Goal: Task Accomplishment & Management: Use online tool/utility

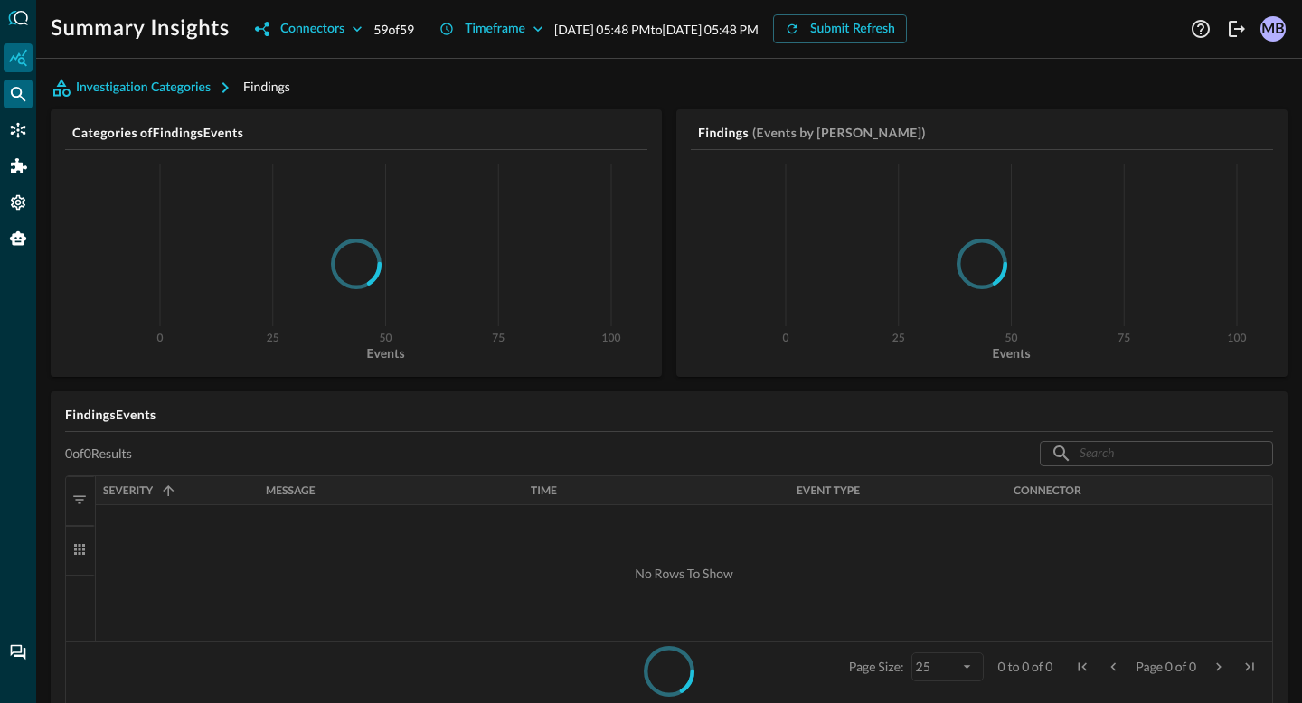
click at [16, 95] on icon "Federated Search" at bounding box center [18, 94] width 18 height 18
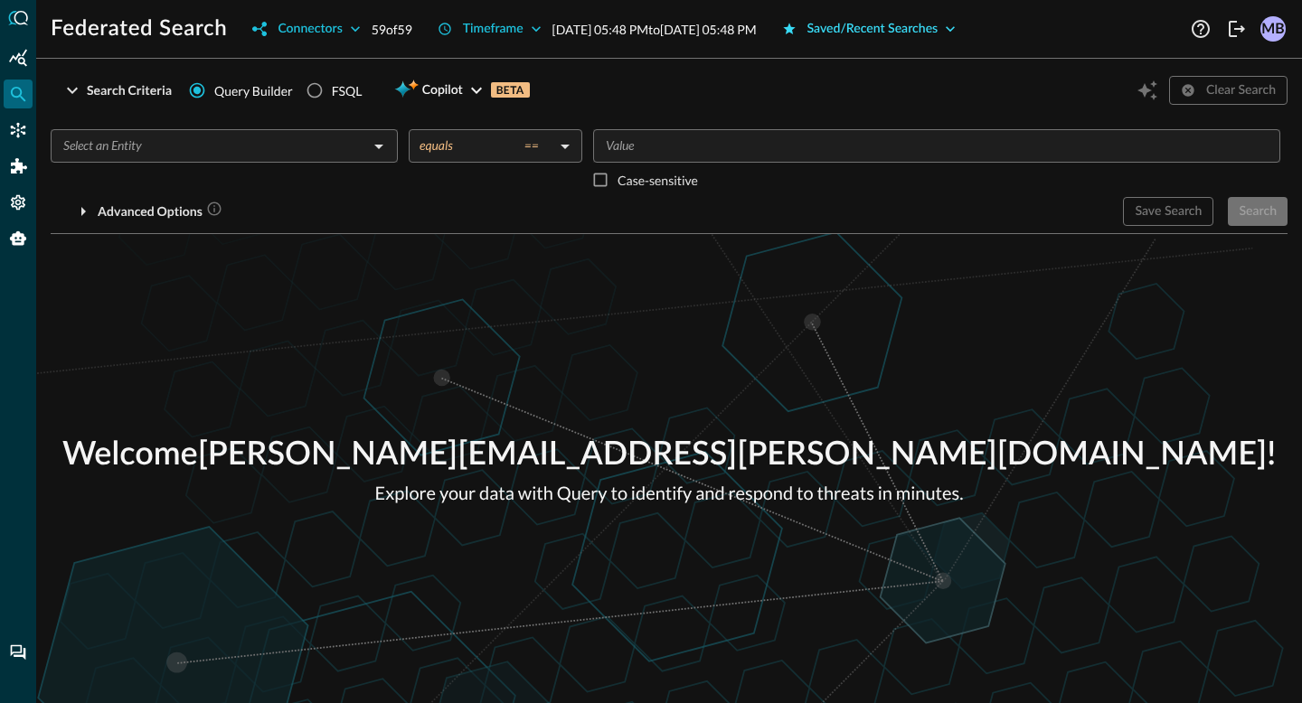
click at [933, 40] on div "Saved/Recent Searches" at bounding box center [872, 29] width 131 height 23
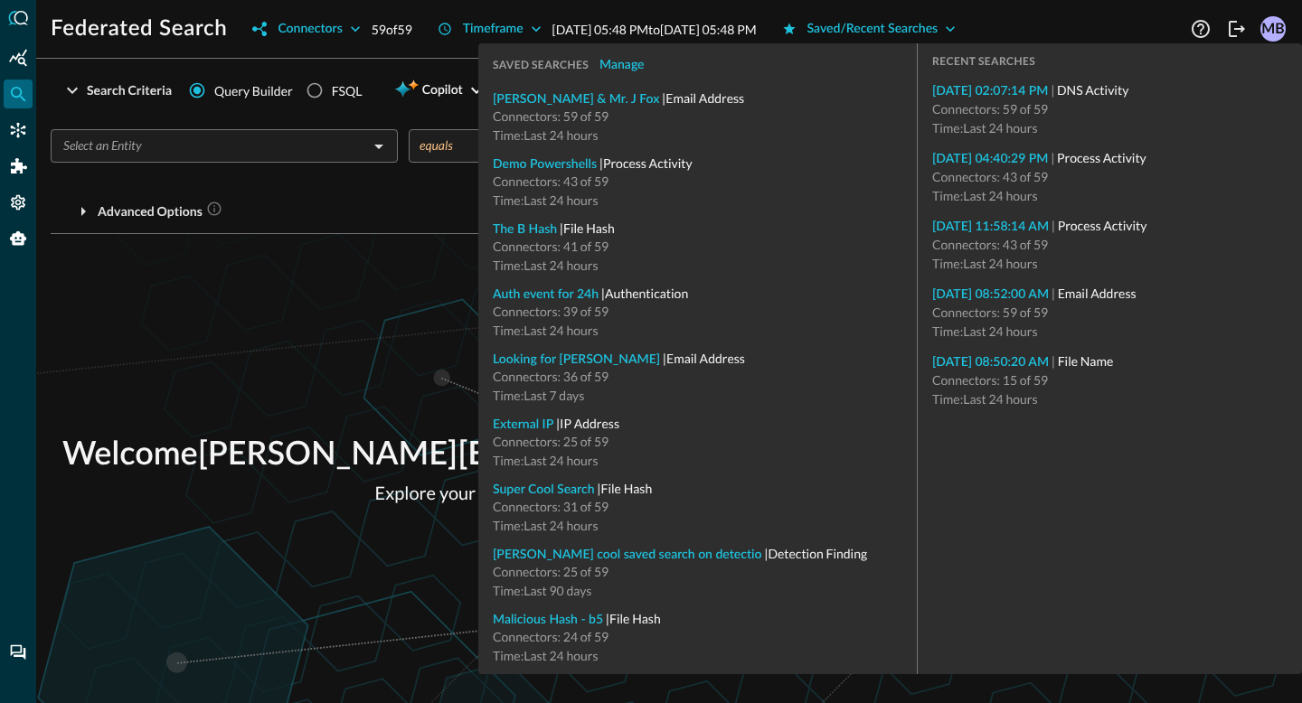
click at [543, 109] on span "Connectors: 59 of 59" at bounding box center [551, 115] width 116 height 15
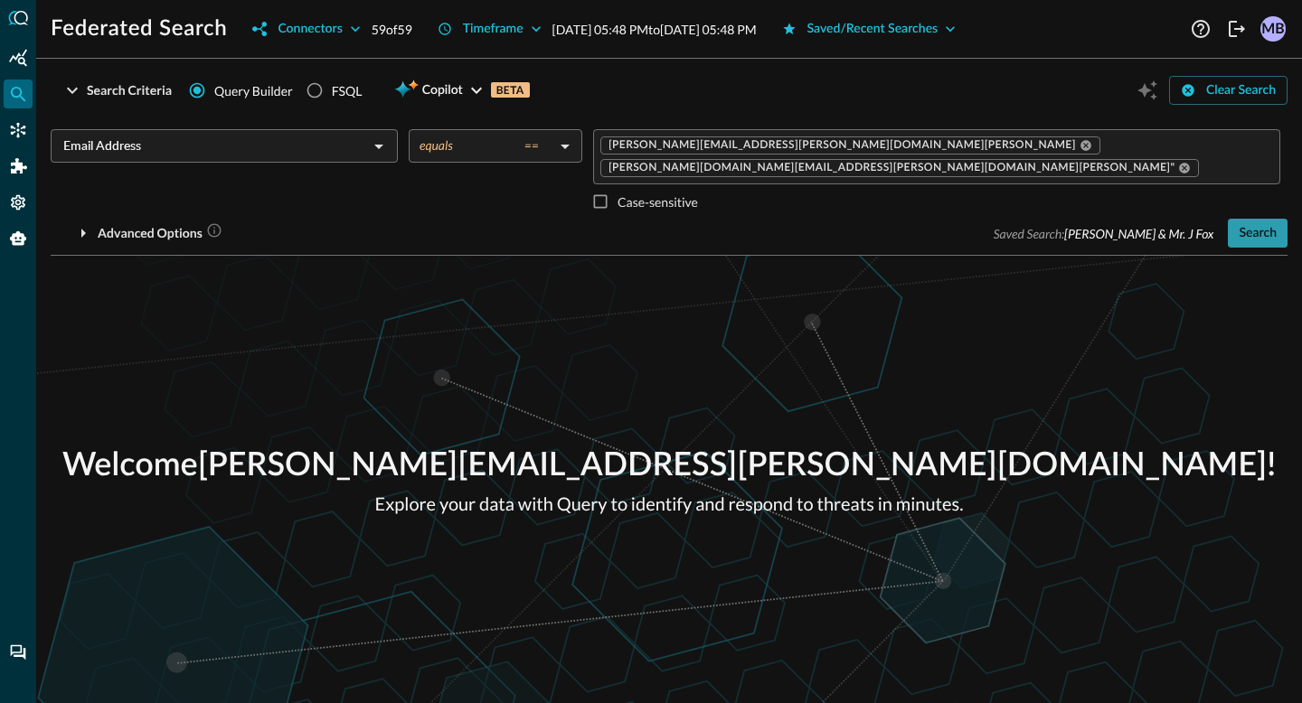
click at [1242, 229] on div "Search" at bounding box center [1258, 233] width 38 height 23
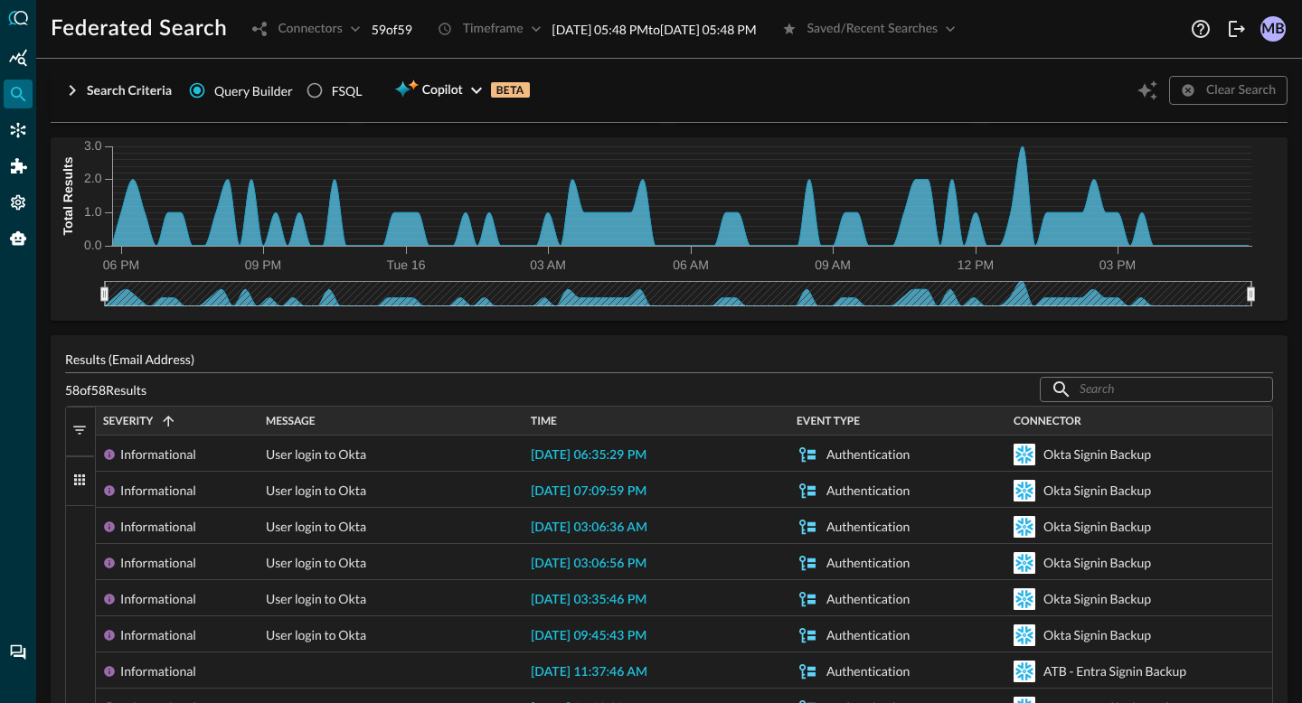
scroll to position [106, 0]
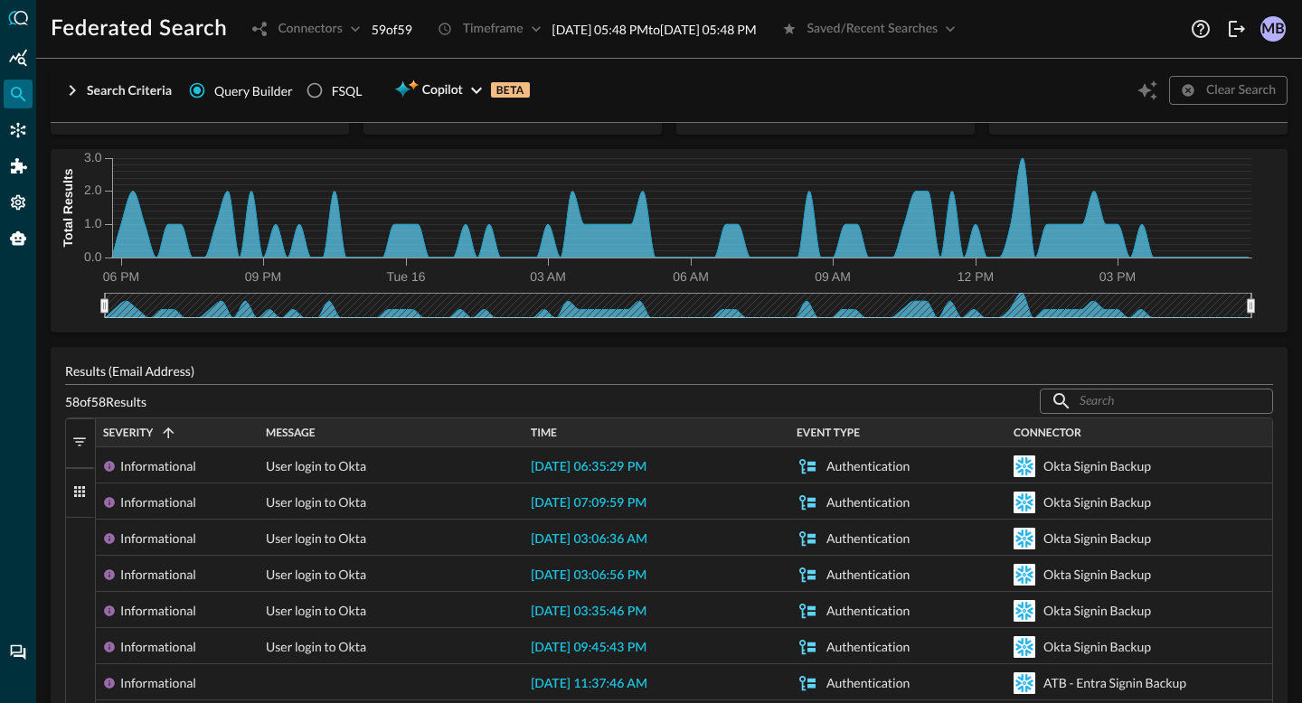
click at [1133, 35] on div "Federated Search Connectors 59 of 59 Timeframe [DATE] 05:48 PM to [DATE] 05:48 …" at bounding box center [619, 28] width 1136 height 29
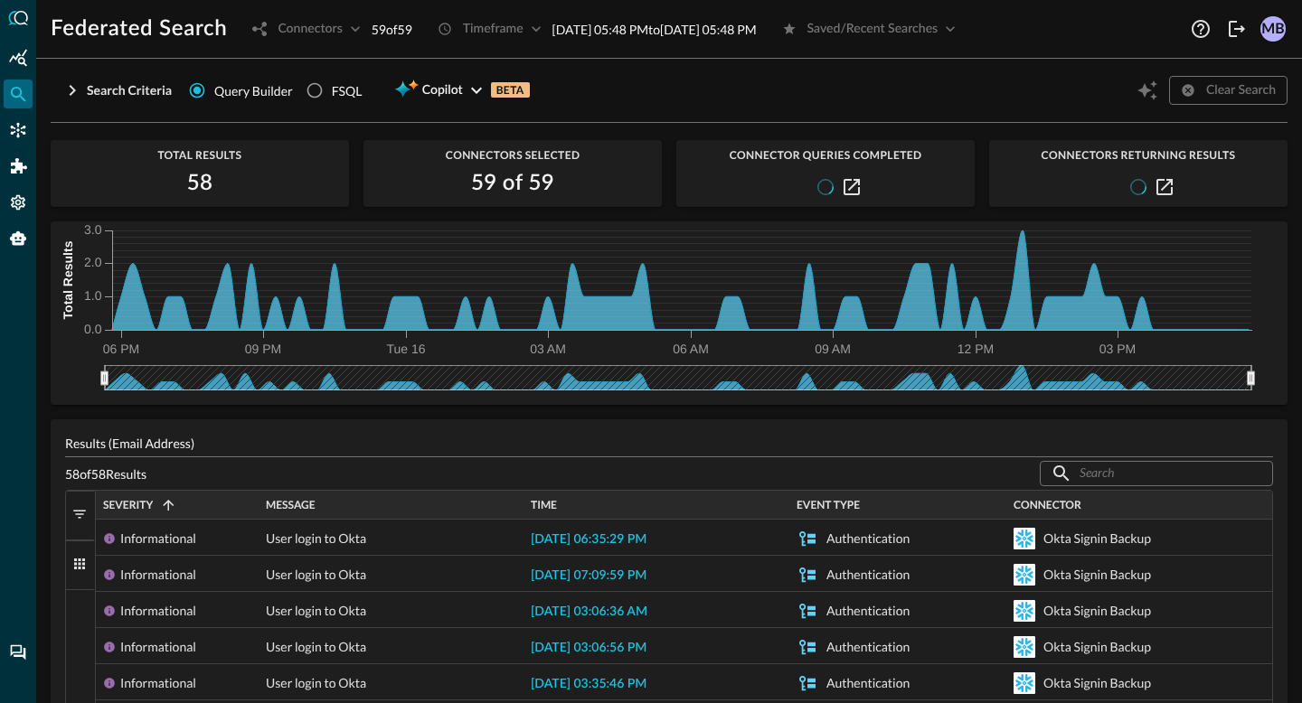
scroll to position [0, 0]
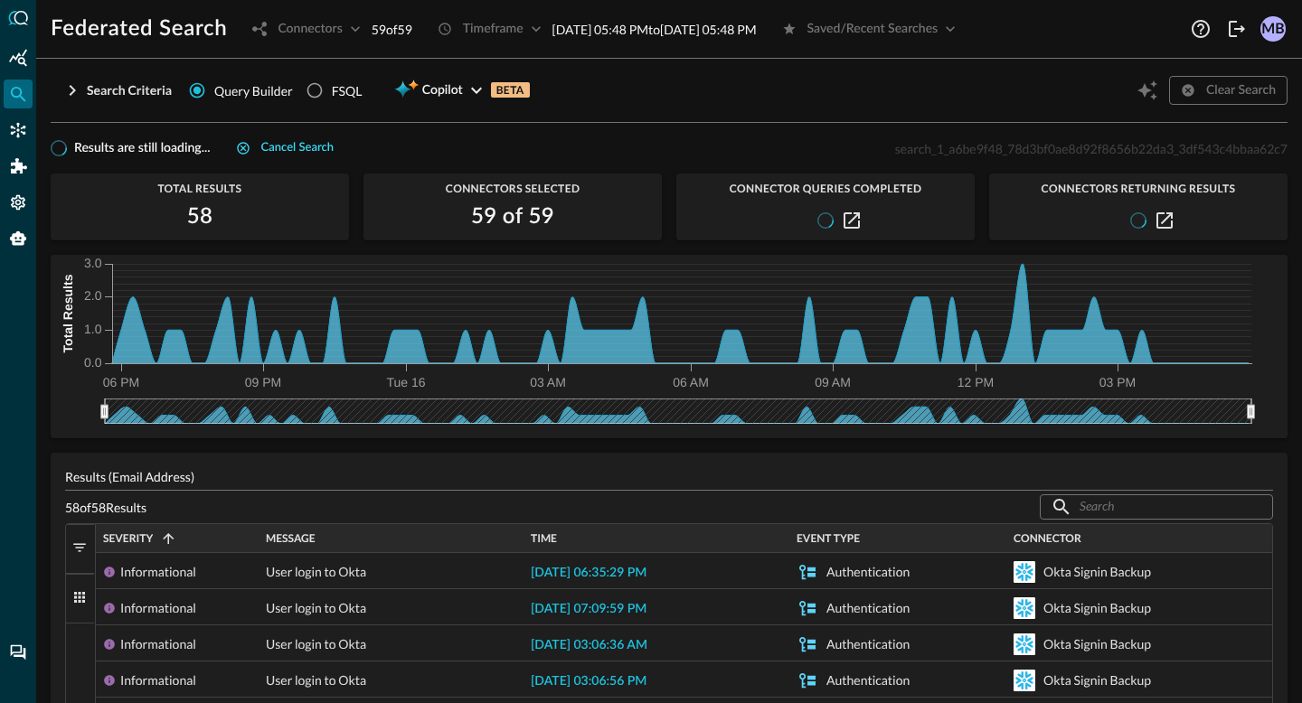
click at [306, 149] on div "Cancel search" at bounding box center [297, 148] width 72 height 21
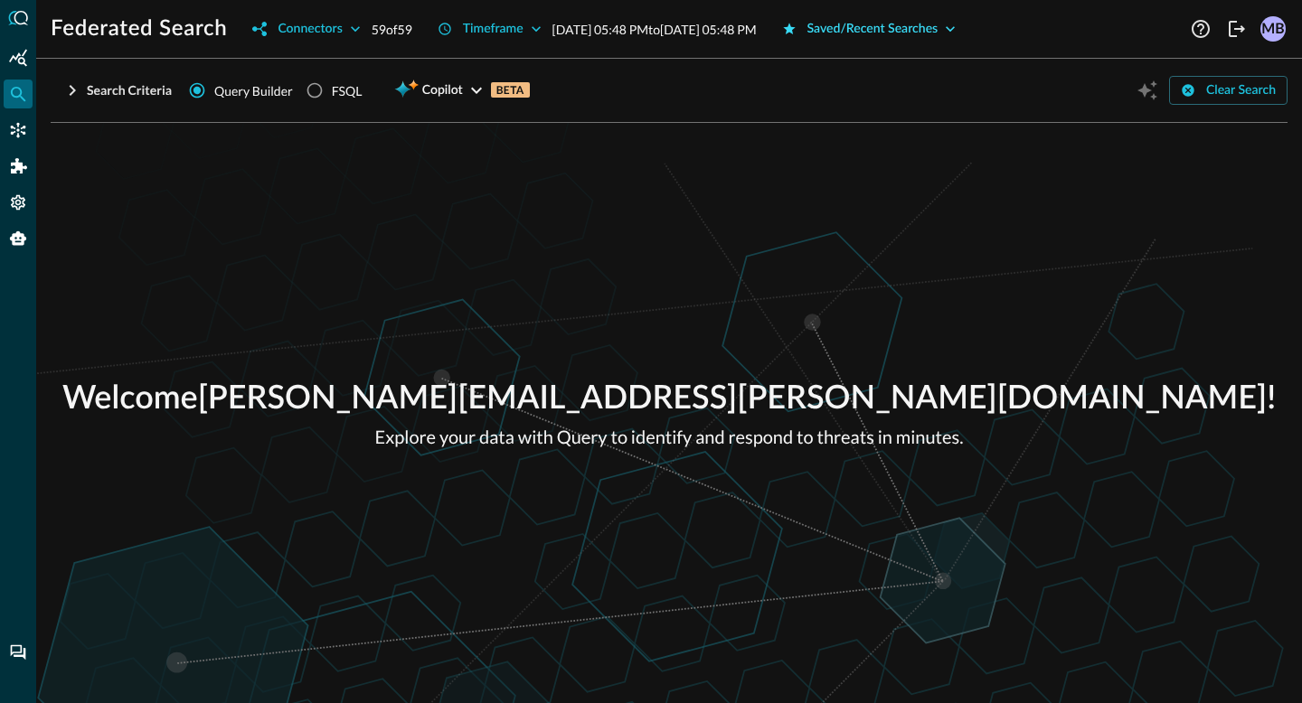
click at [910, 35] on div "Saved/Recent Searches" at bounding box center [872, 29] width 131 height 23
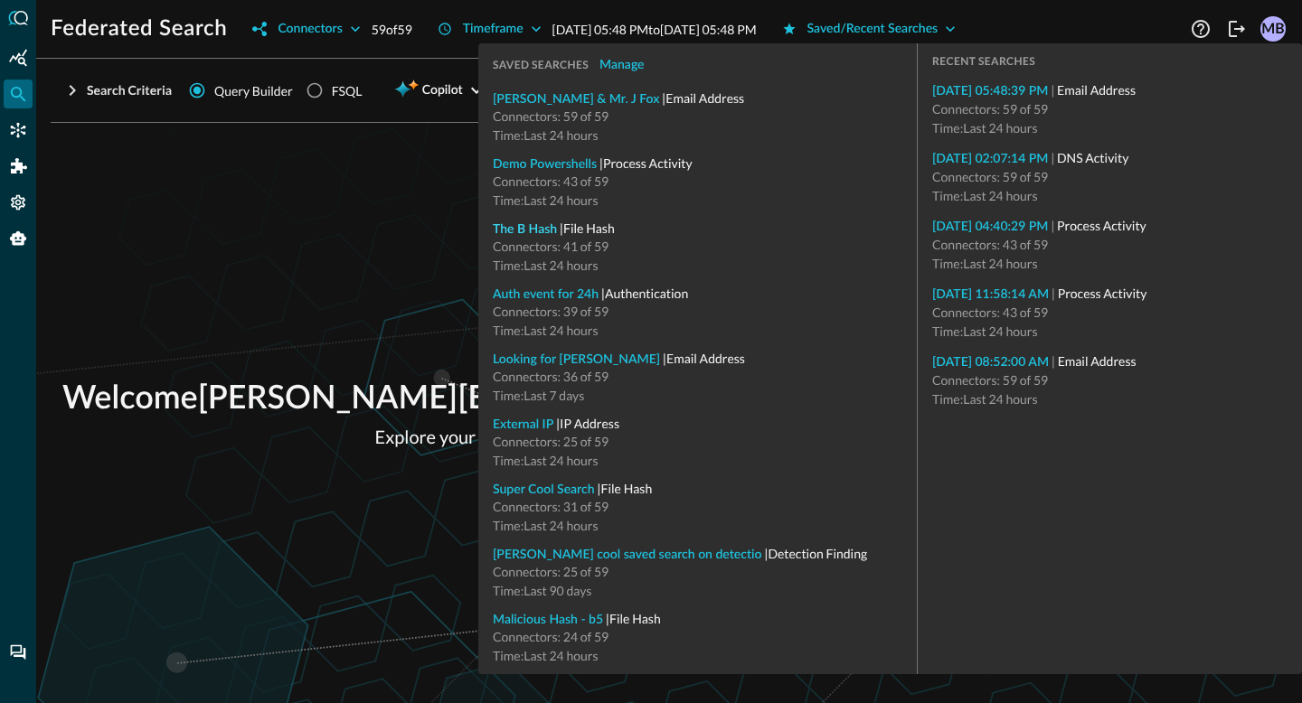
type input "File Hash"
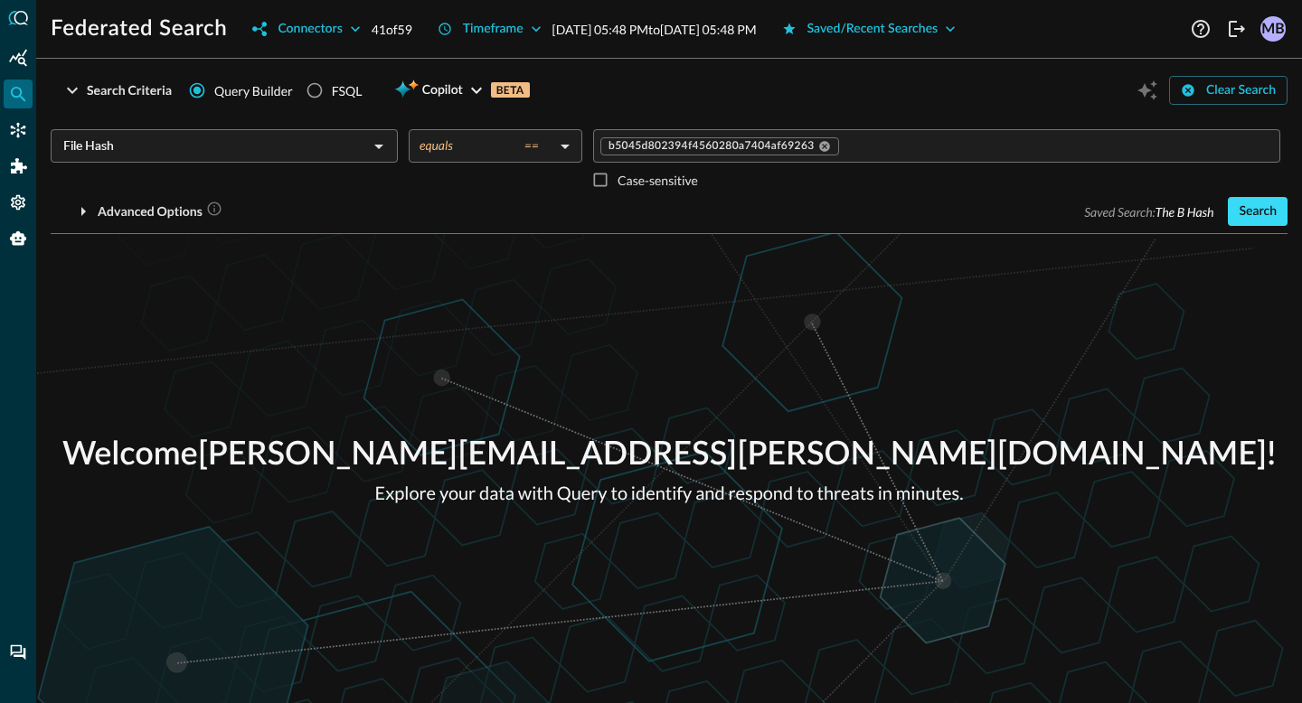
click at [1260, 219] on div "Search" at bounding box center [1258, 212] width 38 height 23
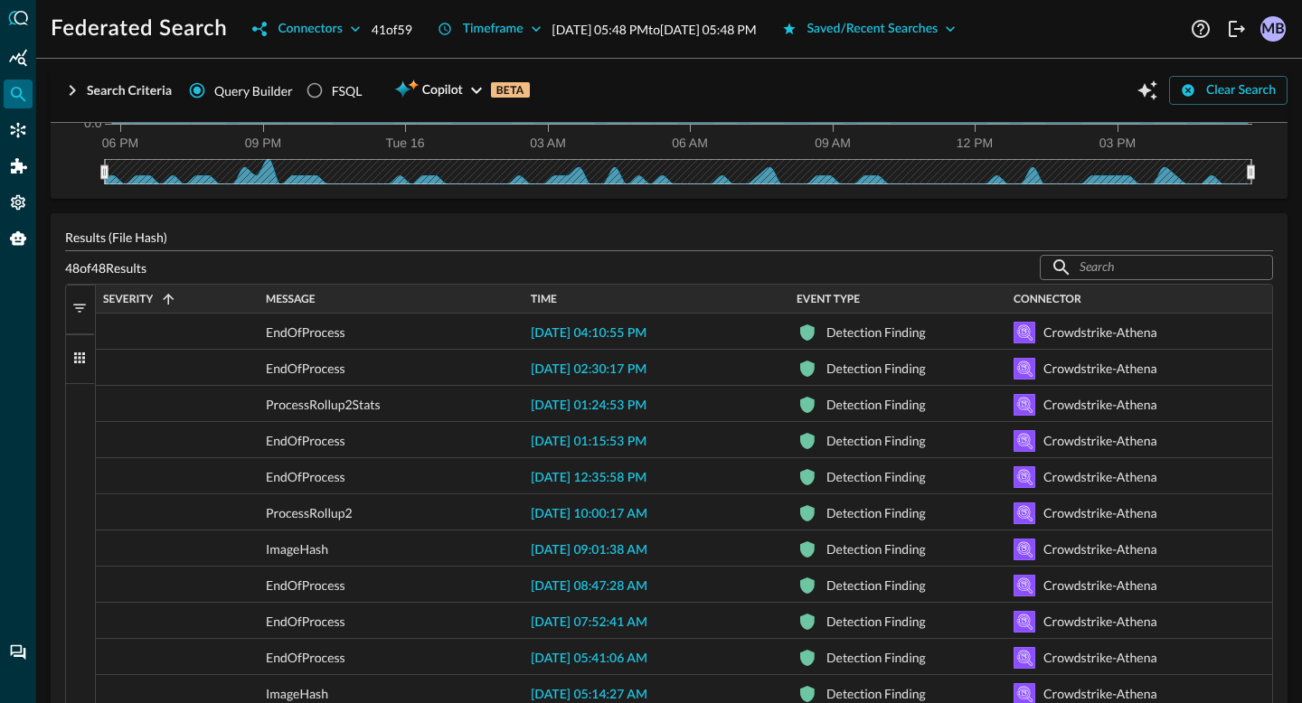
scroll to position [243, 0]
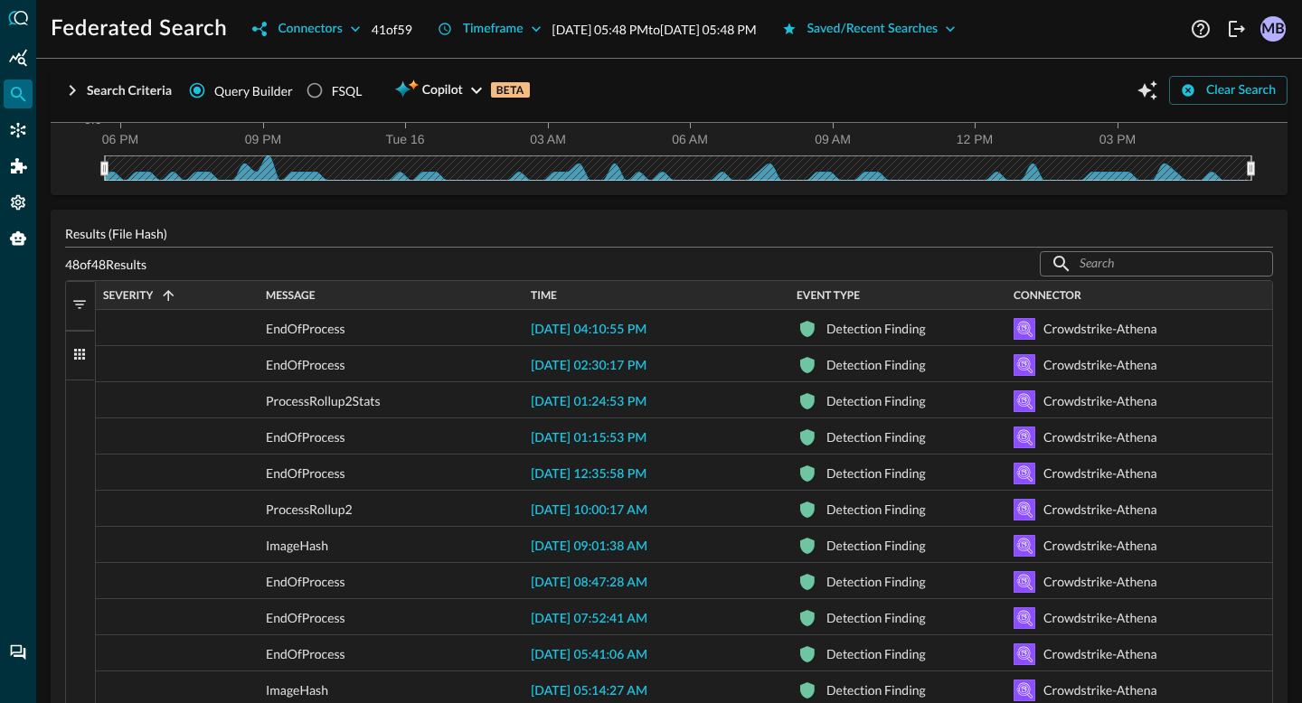
click at [77, 306] on span "button" at bounding box center [79, 305] width 16 height 16
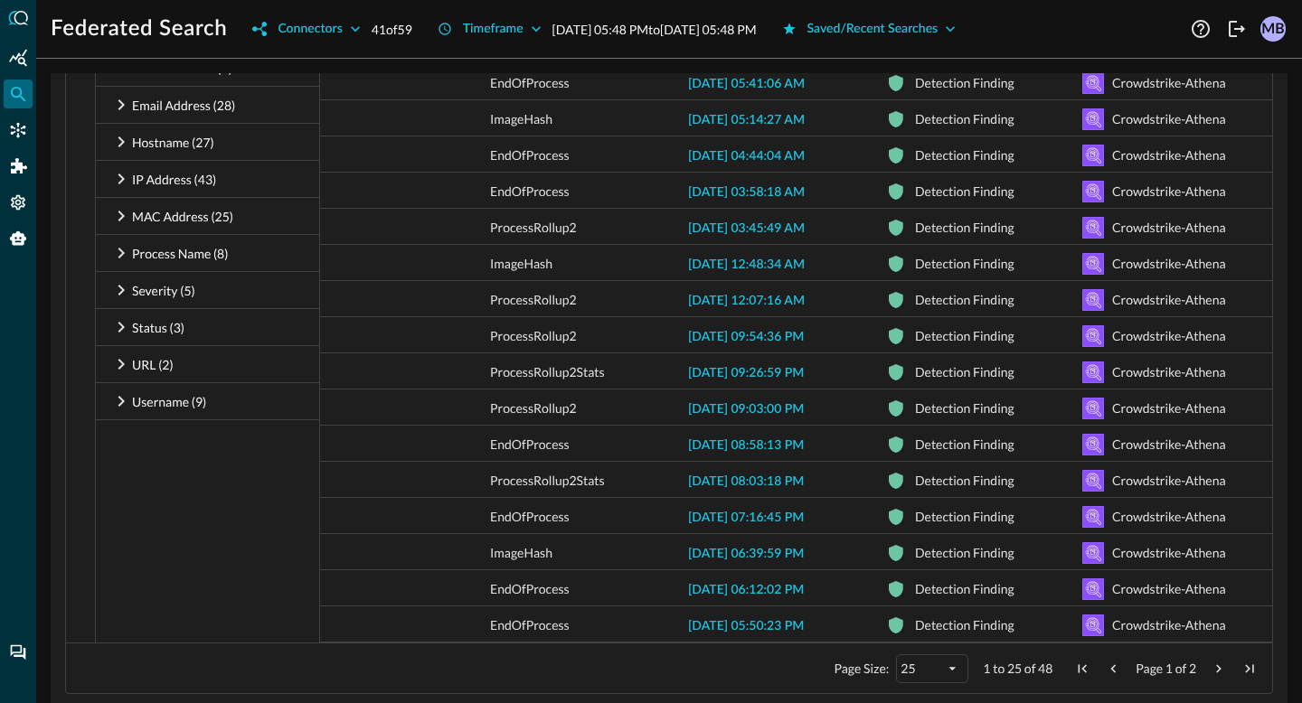
scroll to position [835, 0]
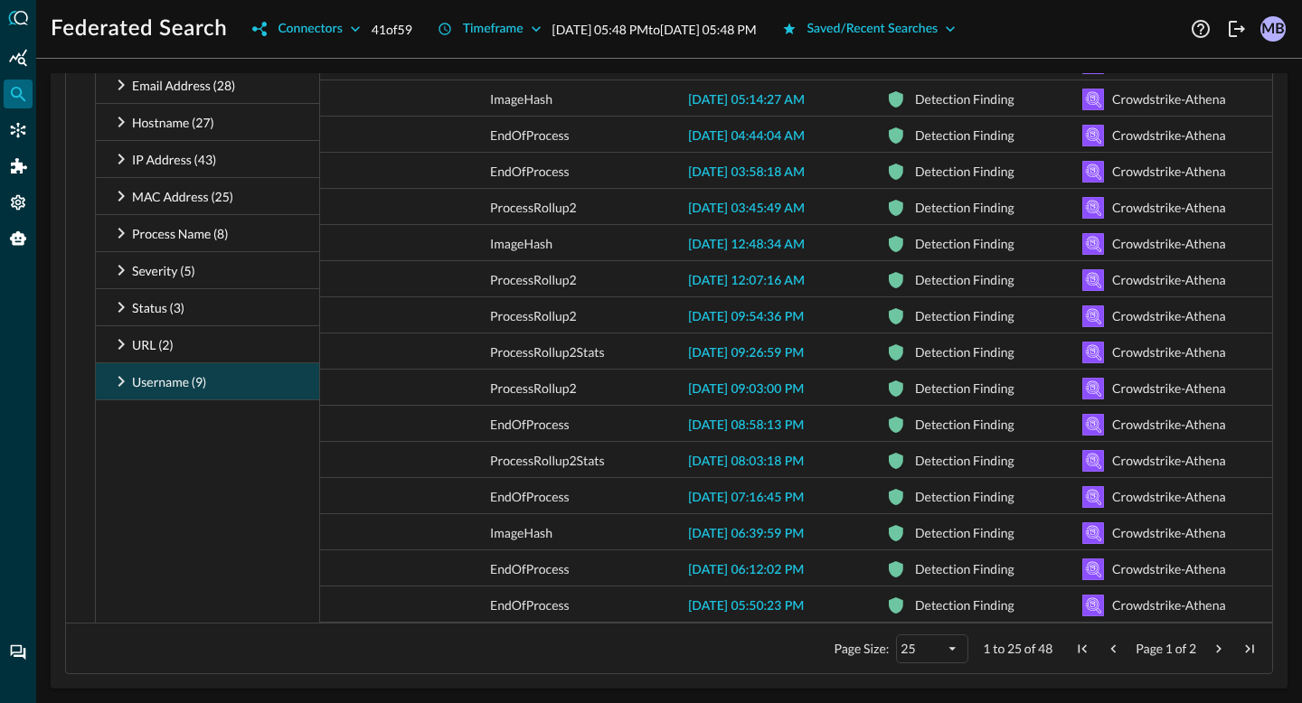
click at [137, 383] on p "Username (9)" at bounding box center [169, 382] width 74 height 19
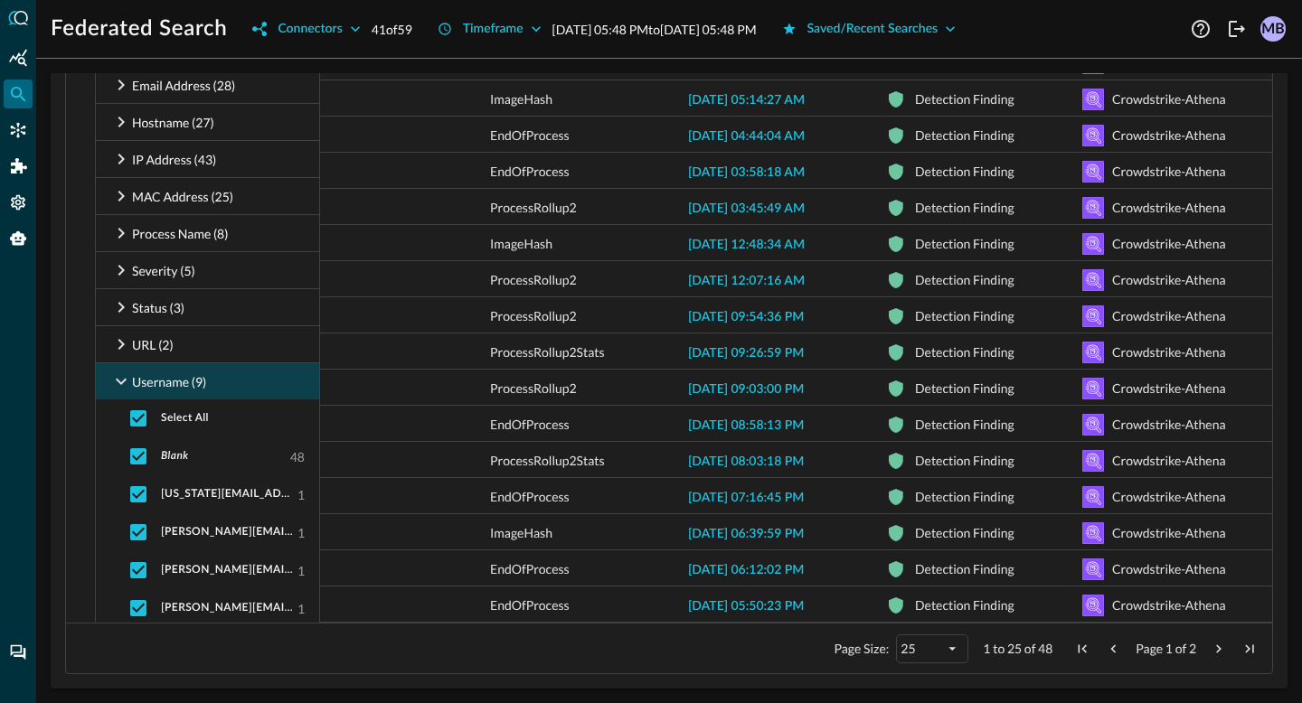
click at [137, 383] on p "Username (9)" at bounding box center [169, 382] width 74 height 19
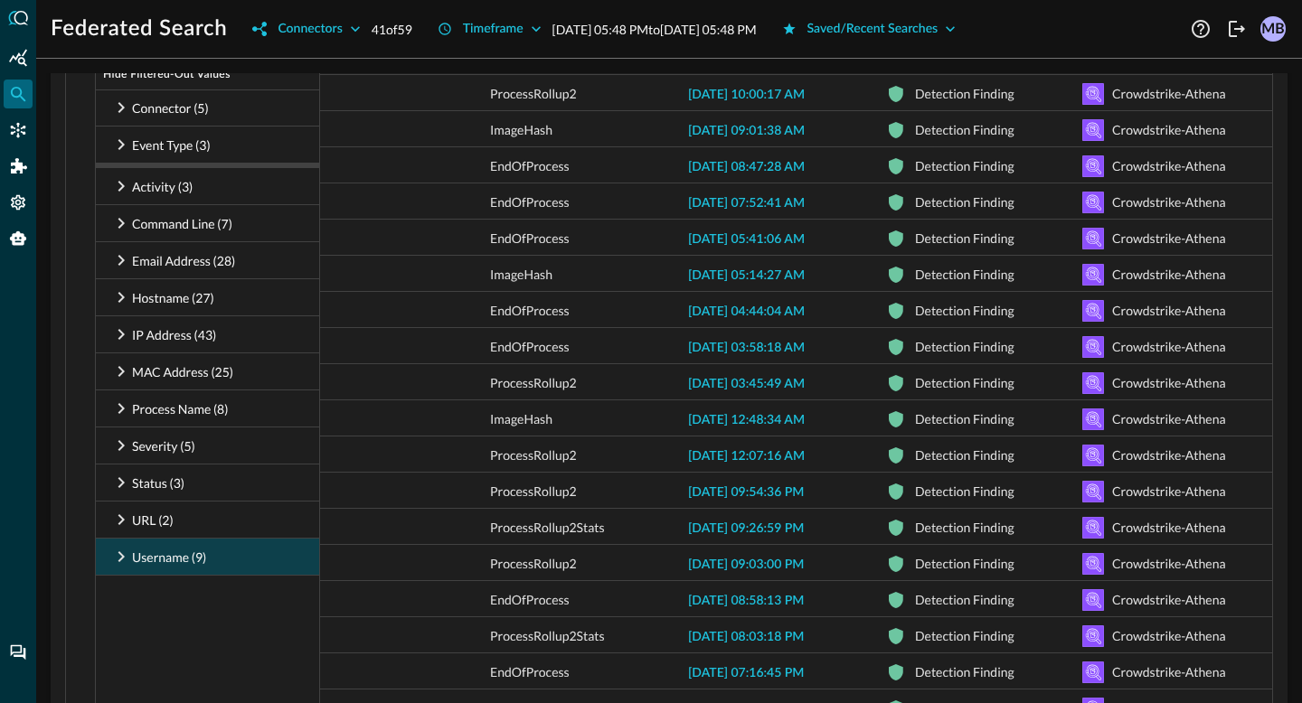
scroll to position [647, 0]
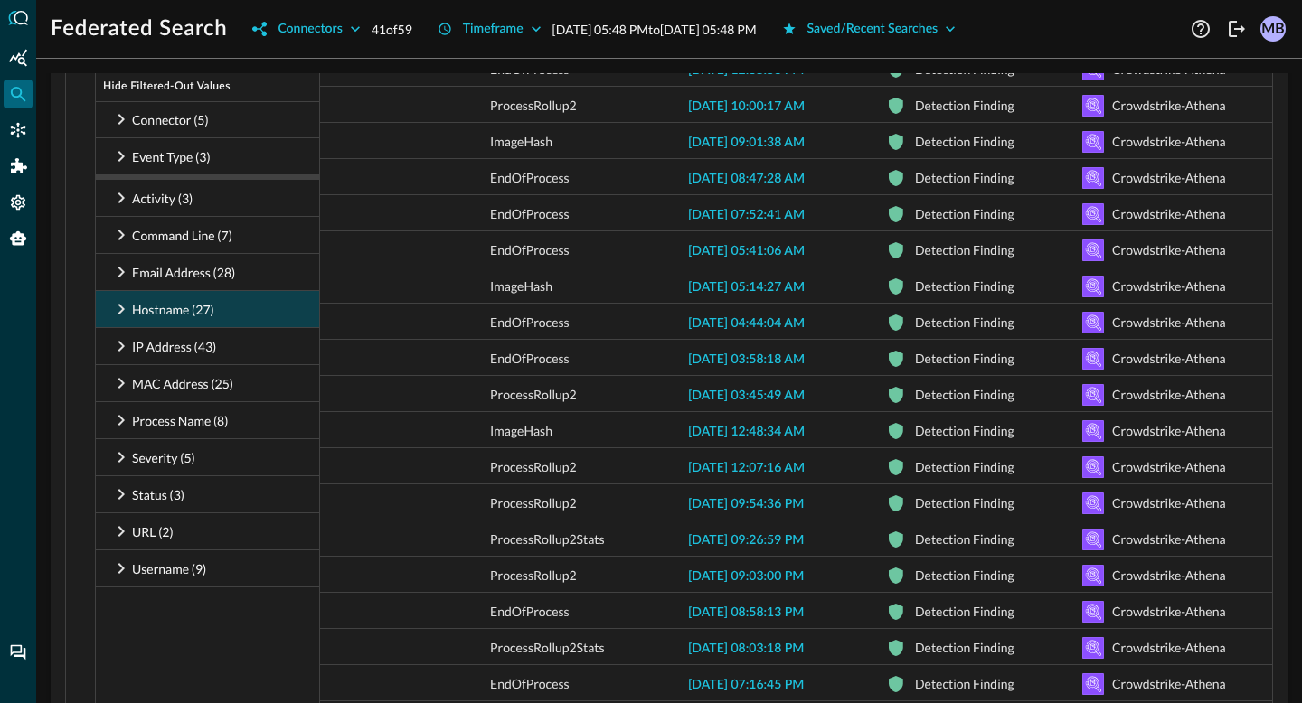
click at [115, 311] on icon at bounding box center [121, 309] width 22 height 22
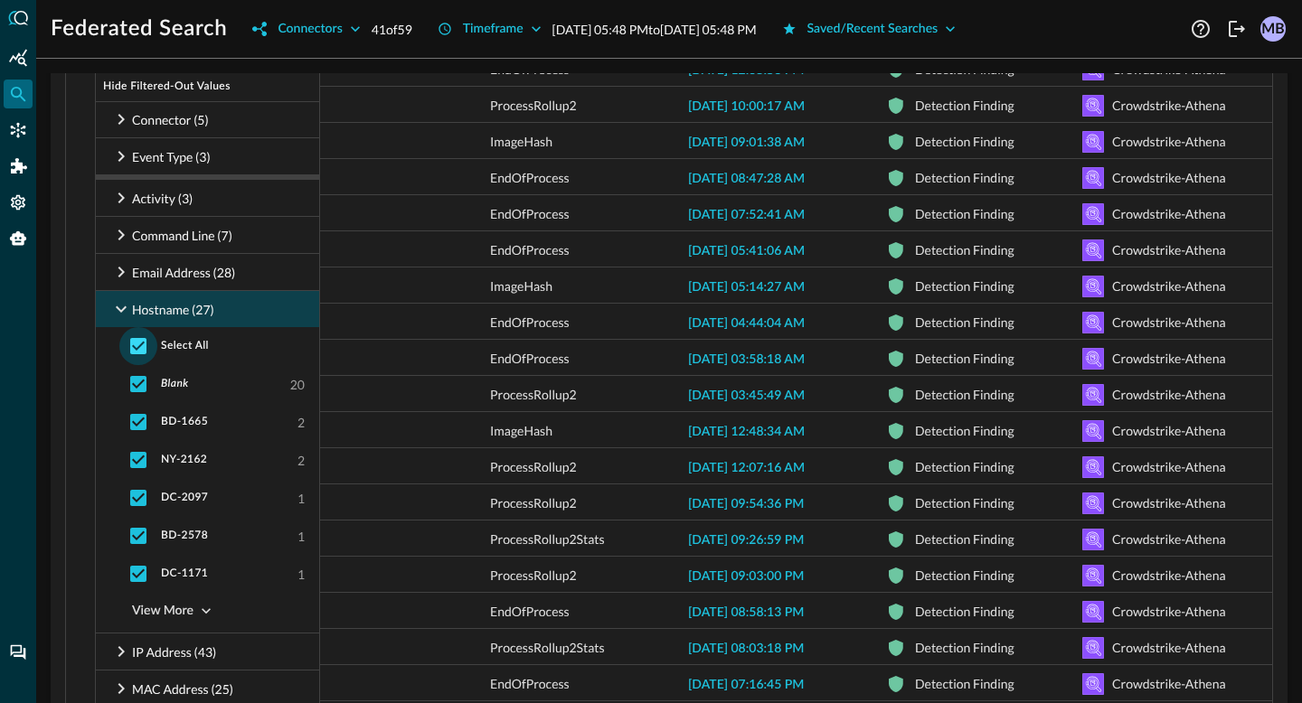
click at [136, 344] on input "checkbox" at bounding box center [138, 346] width 38 height 38
checkbox input "false"
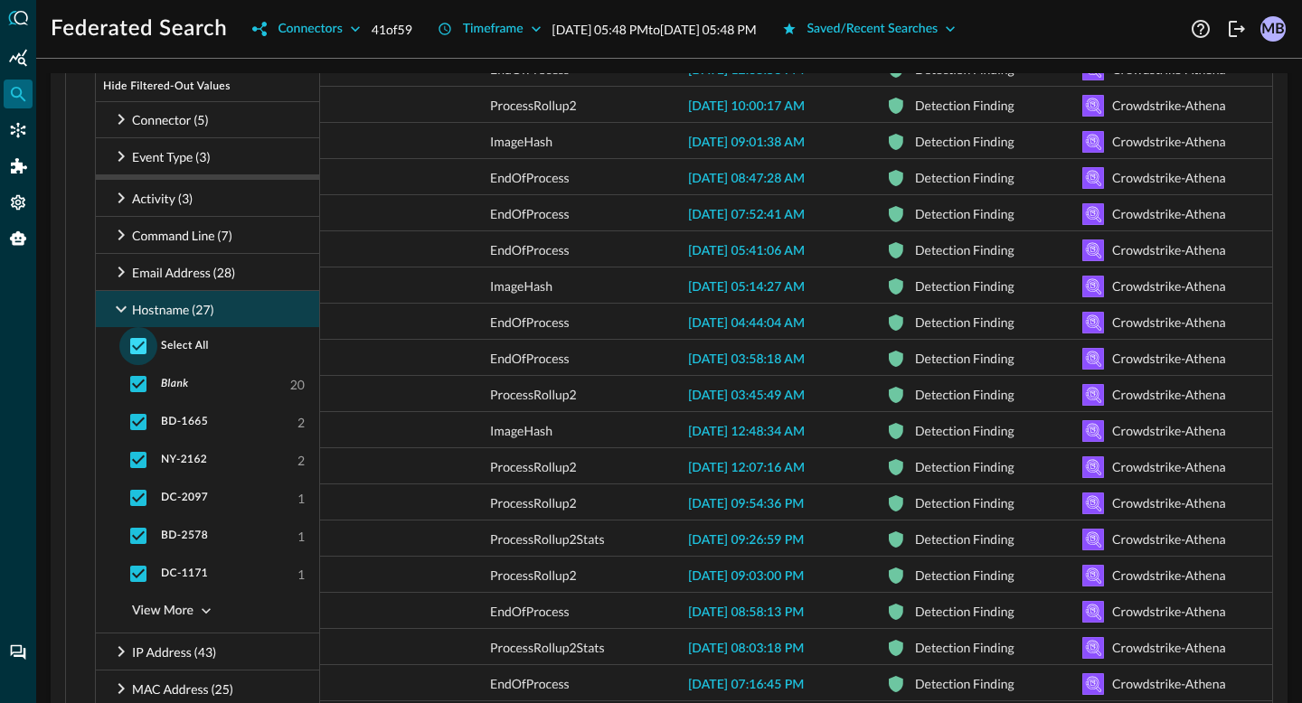
checkbox input "false"
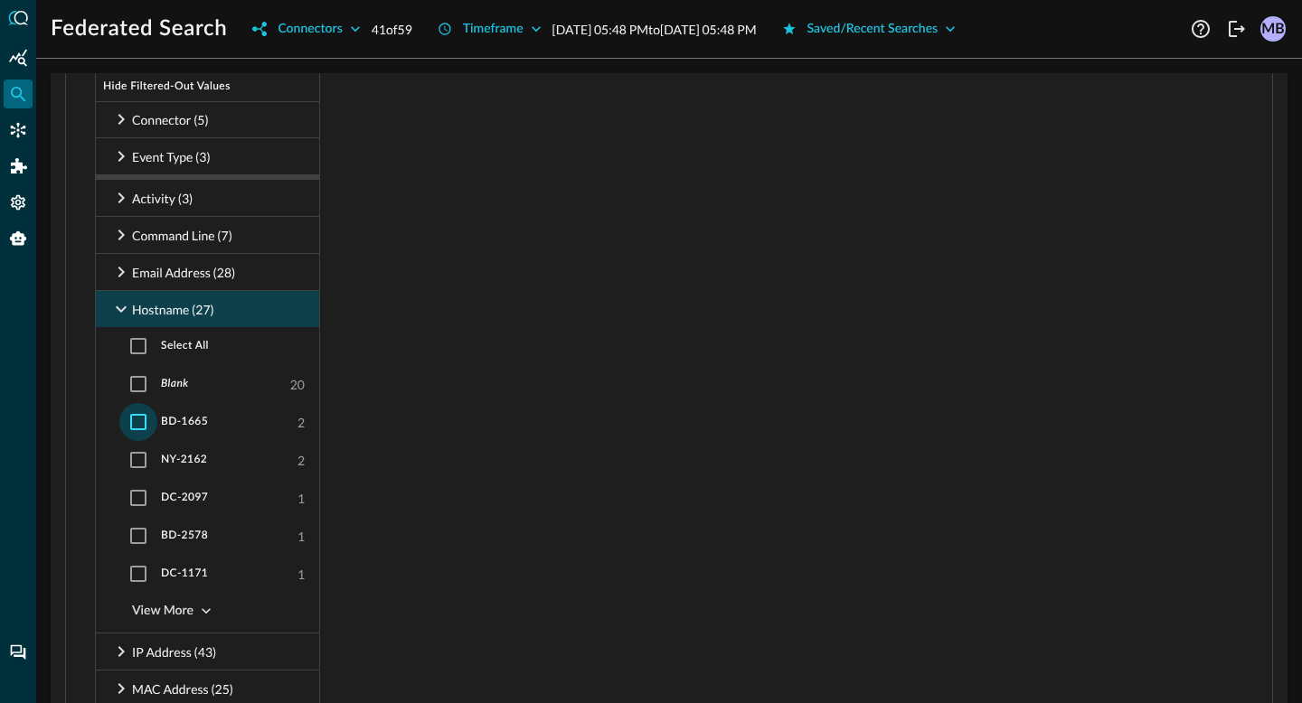
click at [136, 418] on input "checkbox" at bounding box center [138, 422] width 38 height 38
checkbox input "true"
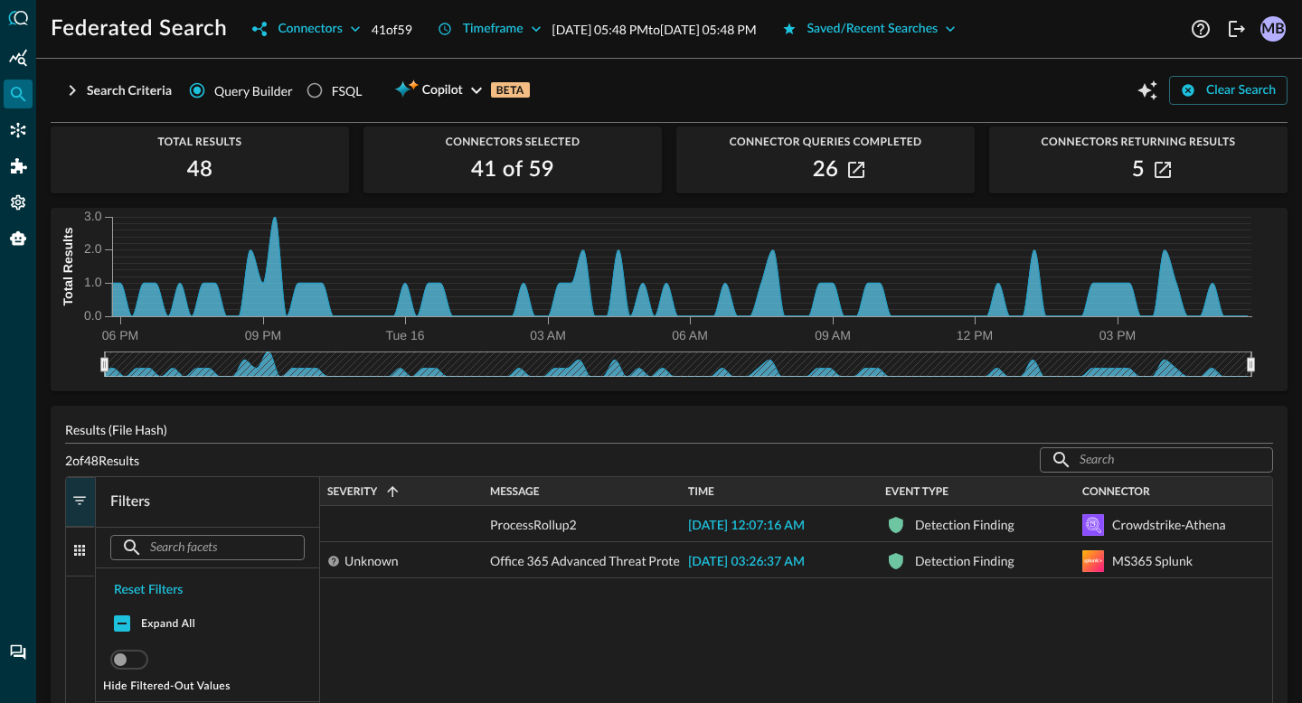
scroll to position [0, 0]
